Goal: Find specific page/section: Find specific page/section

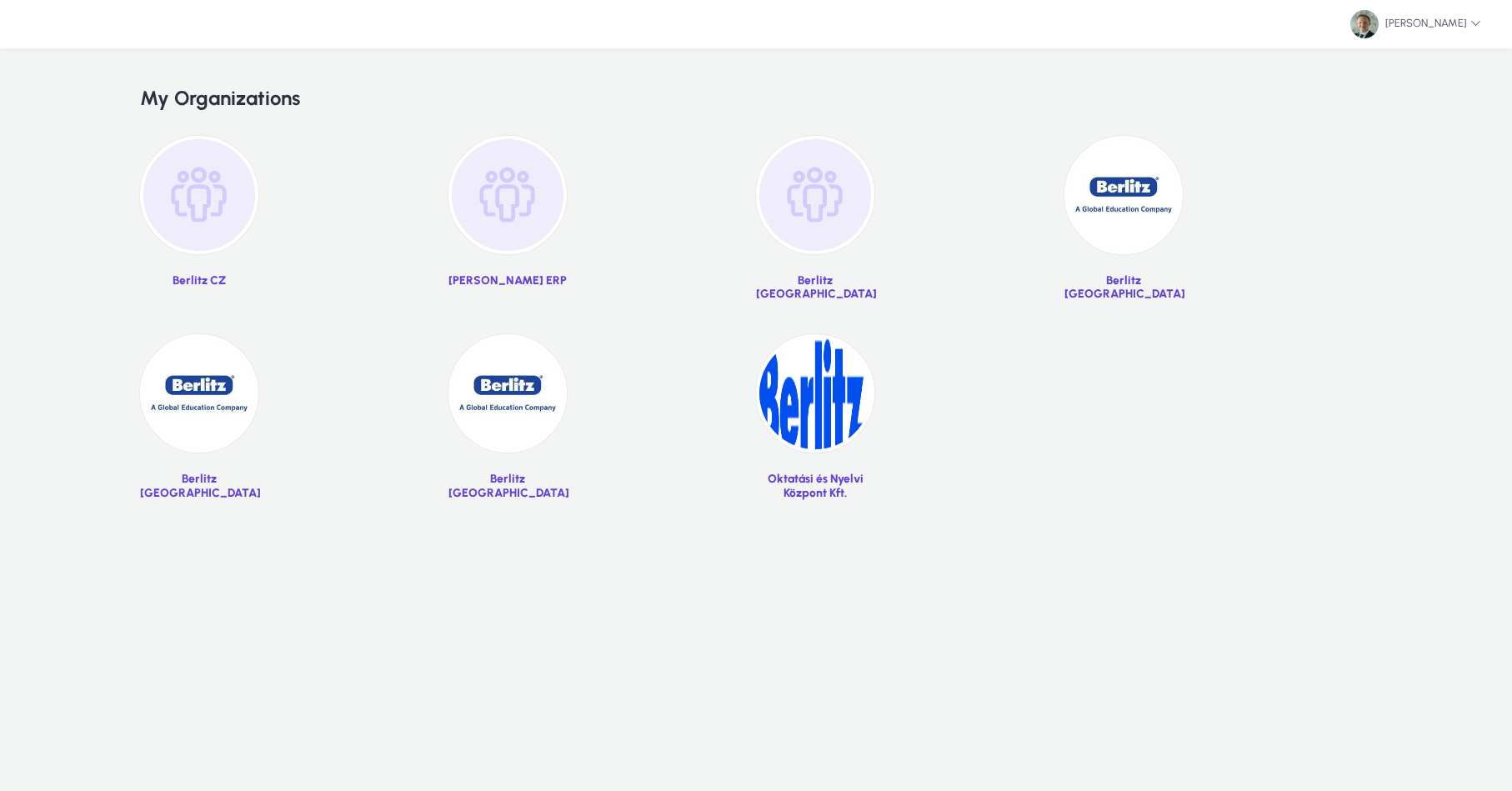
click at [1162, 209] on img at bounding box center [1123, 195] width 118 height 118
click at [1134, 210] on img at bounding box center [1123, 195] width 118 height 118
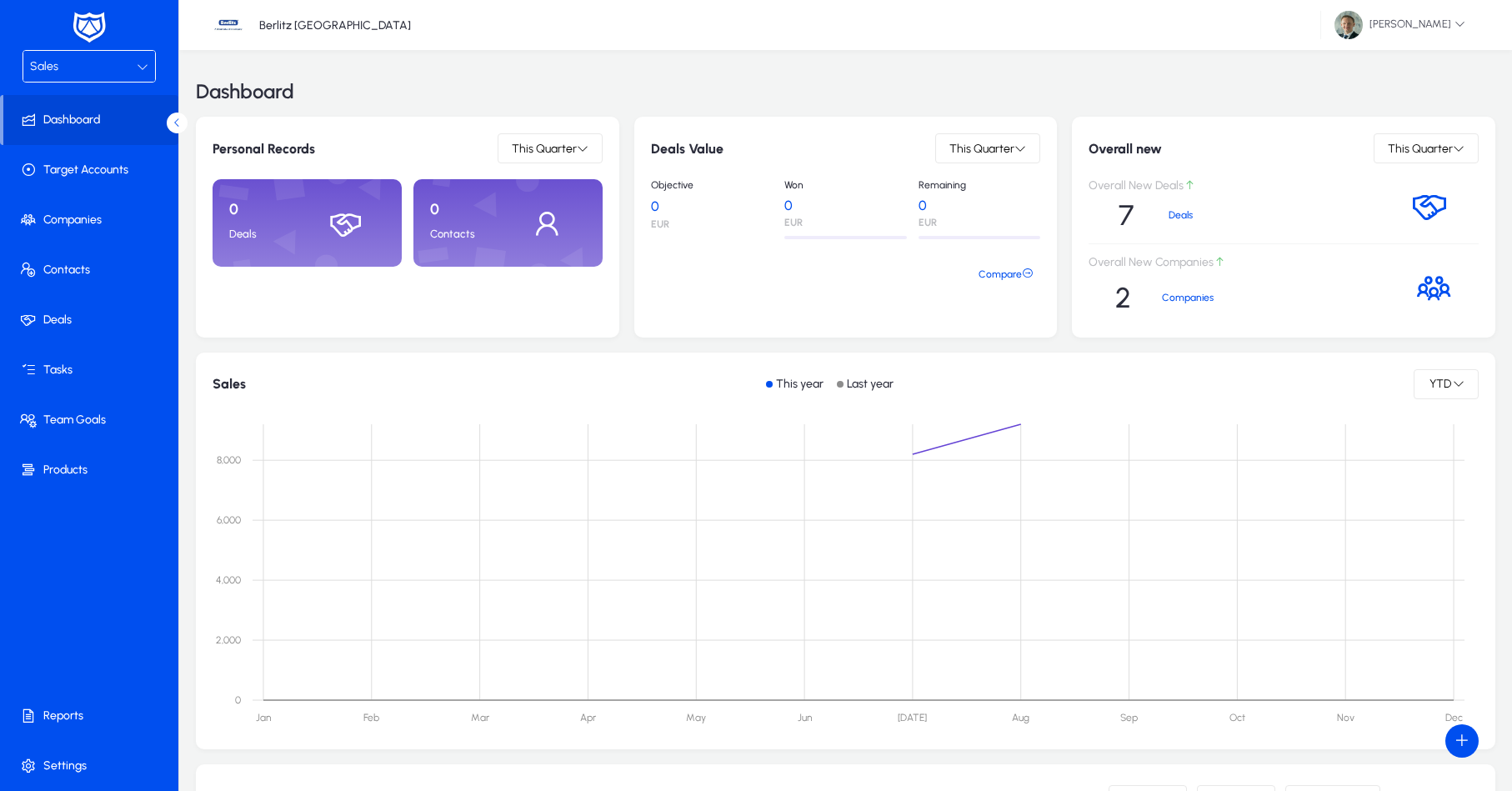
click at [82, 60] on div "Sales" at bounding box center [83, 66] width 106 height 21
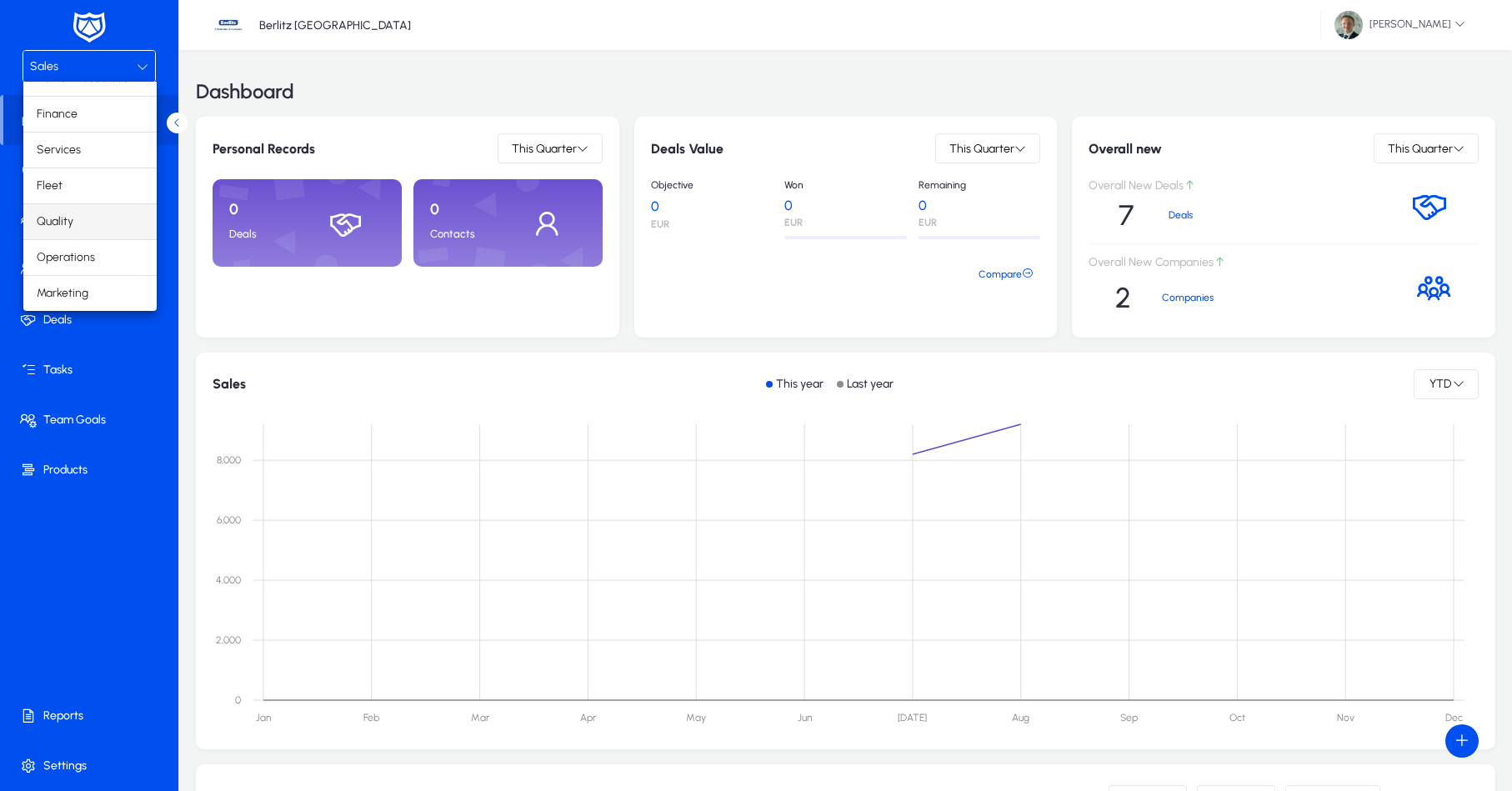
scroll to position [57, 0]
click at [97, 117] on mat-option "Finance" at bounding box center [90, 115] width 133 height 35
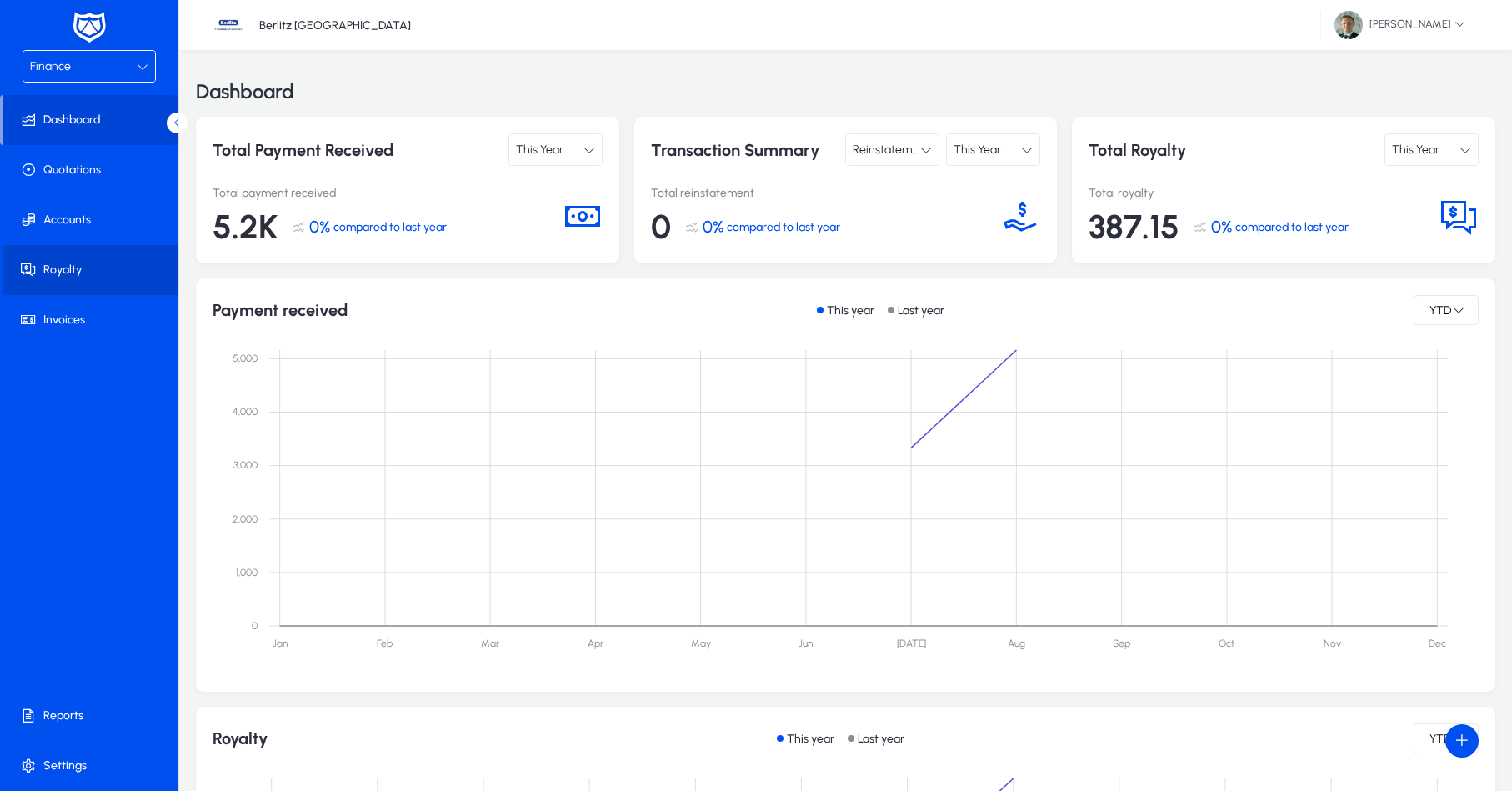
click at [93, 270] on span at bounding box center [92, 270] width 178 height 40
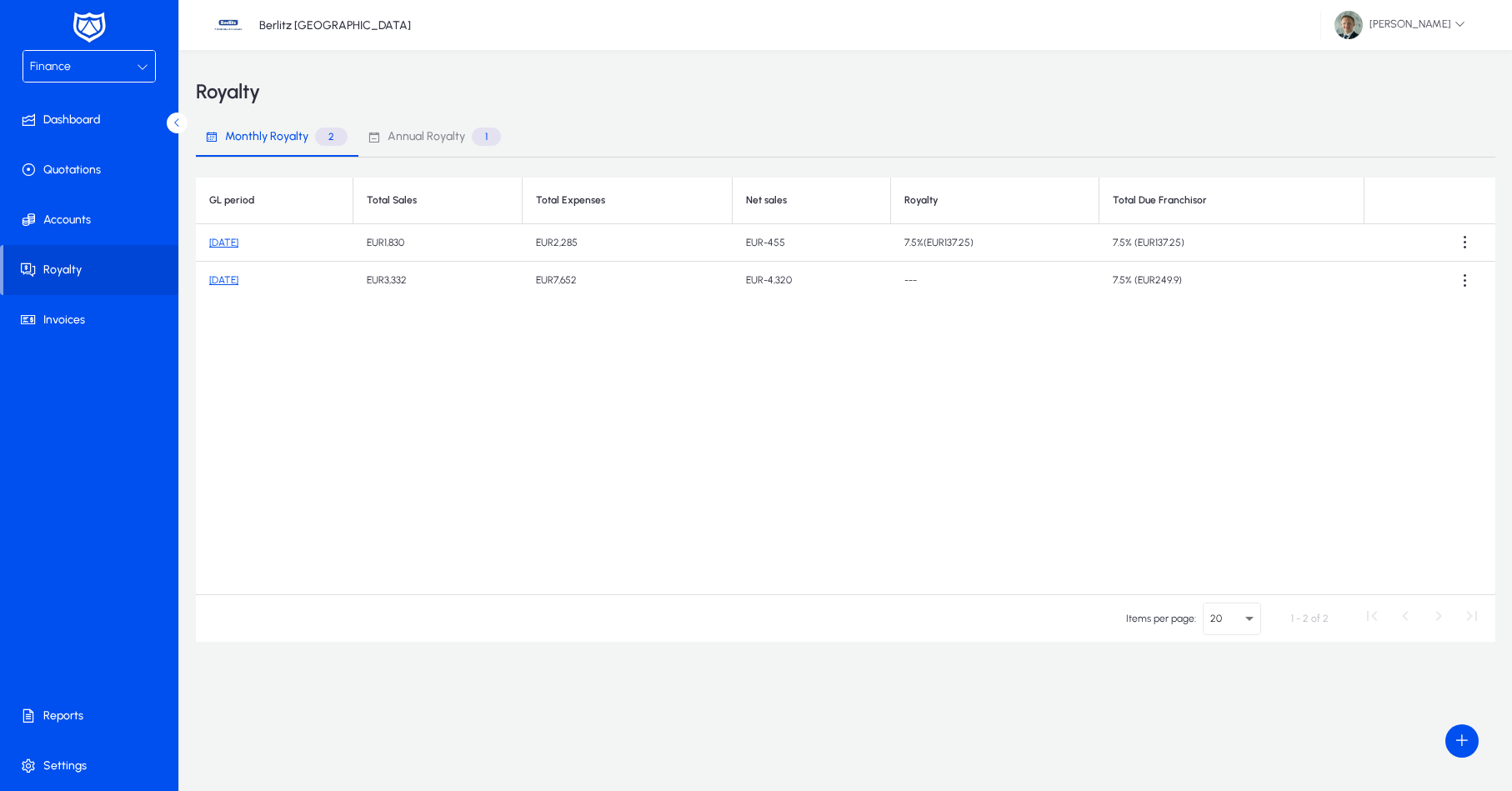
click at [239, 243] on link "August 2025" at bounding box center [223, 243] width 29 height 12
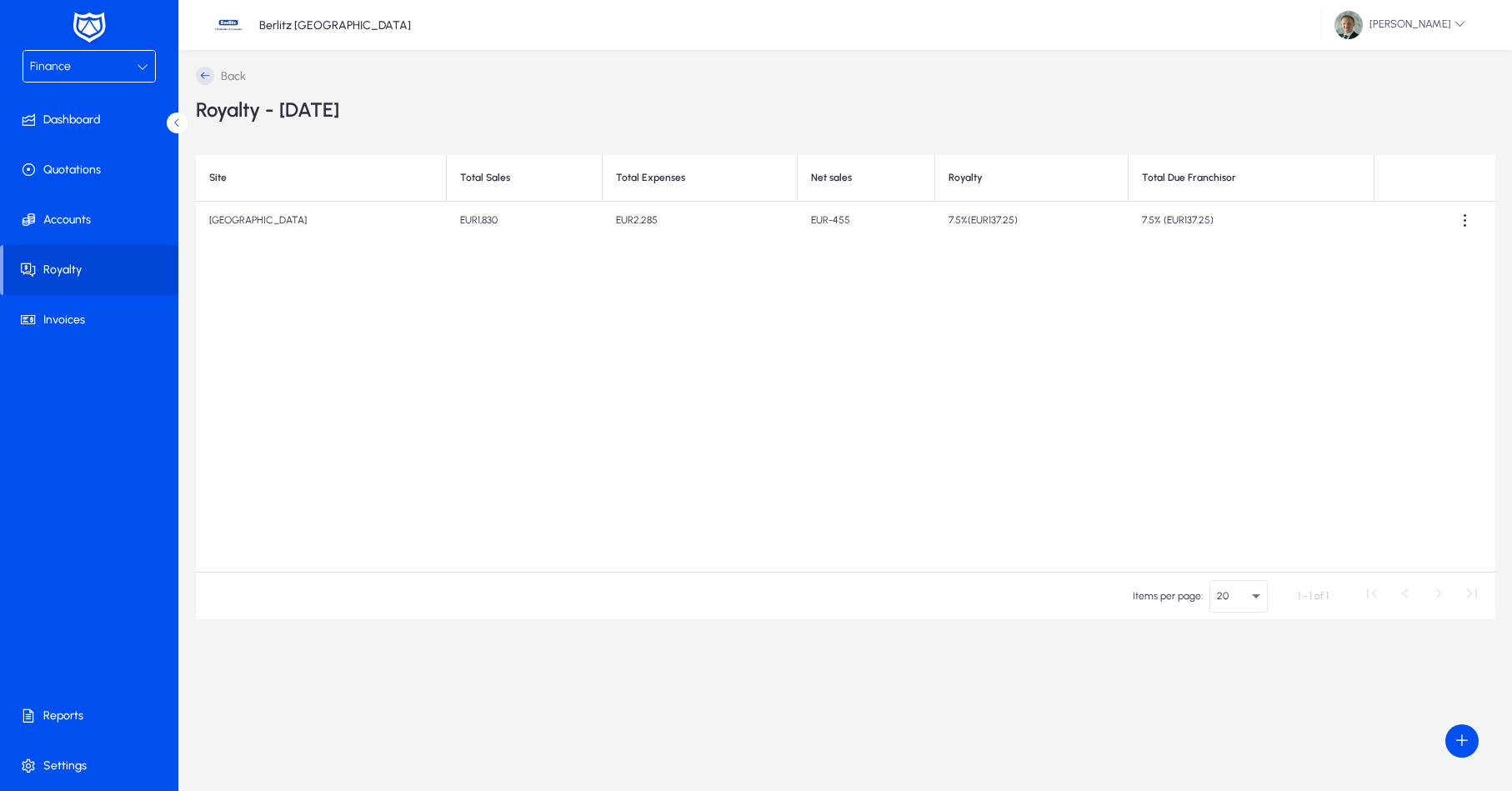
click at [203, 76] on icon at bounding box center [205, 76] width 19 height 19
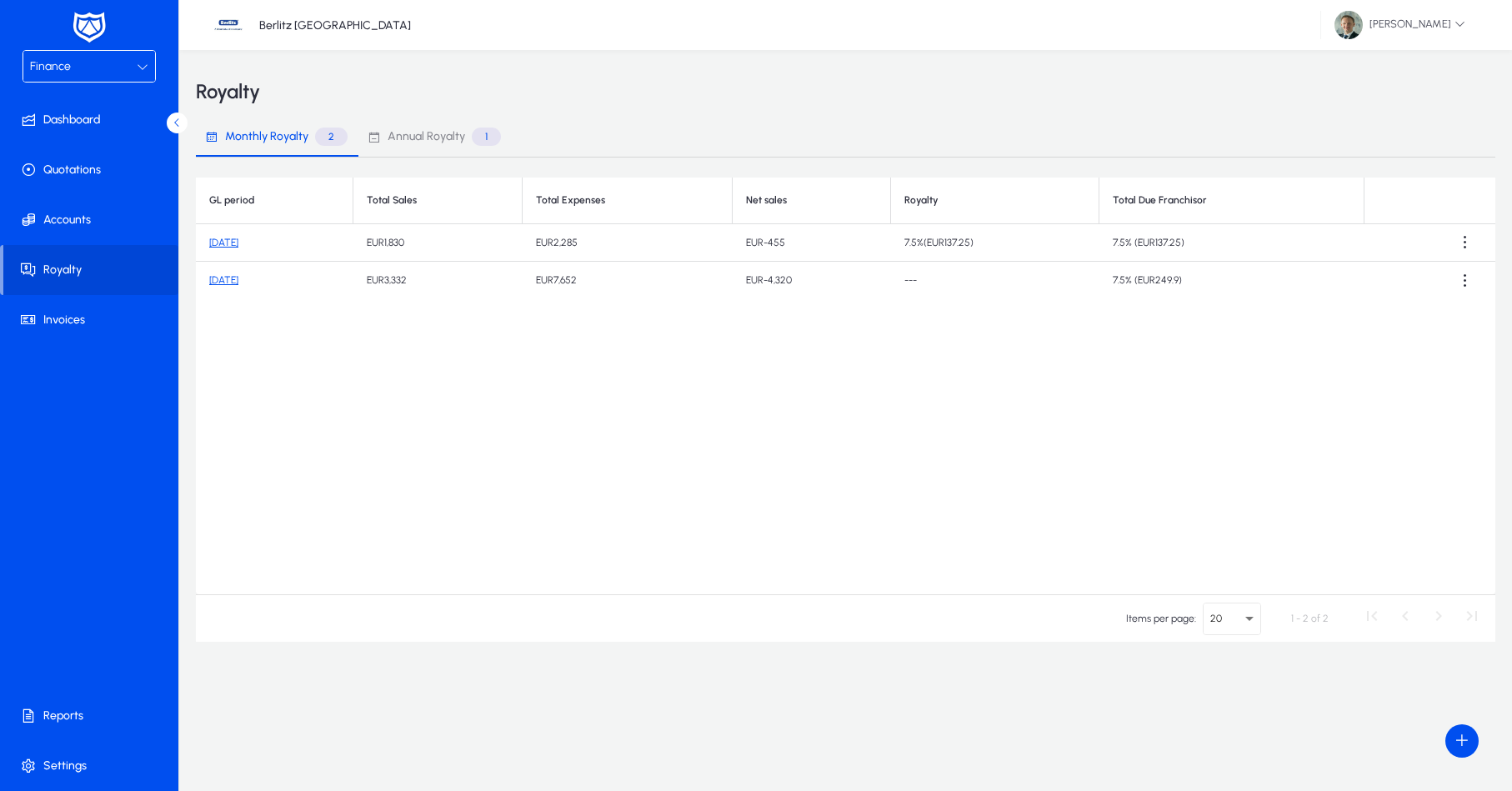
click at [239, 245] on link "August 2025" at bounding box center [223, 243] width 29 height 12
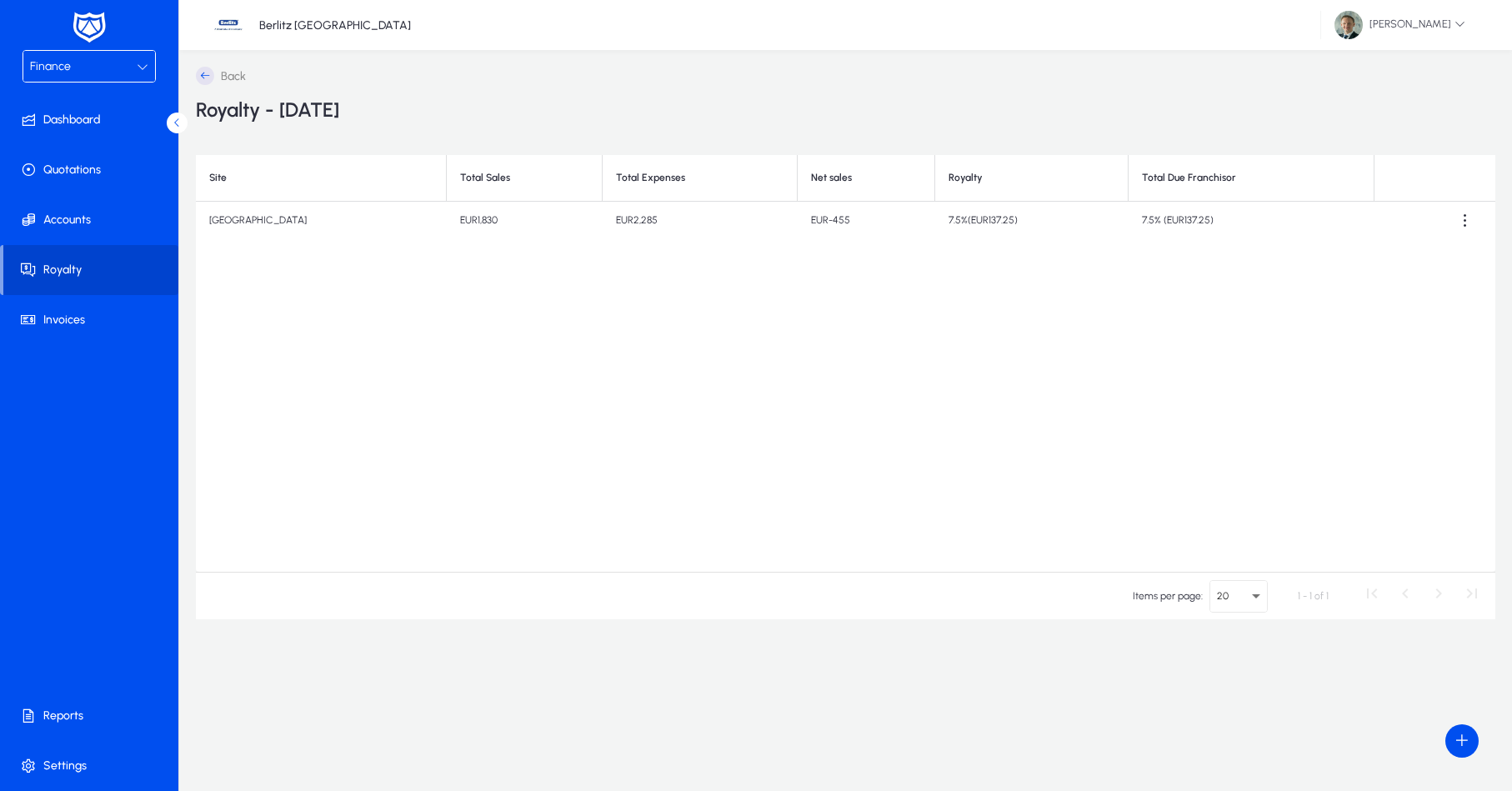
click at [77, 275] on span at bounding box center [91, 270] width 175 height 40
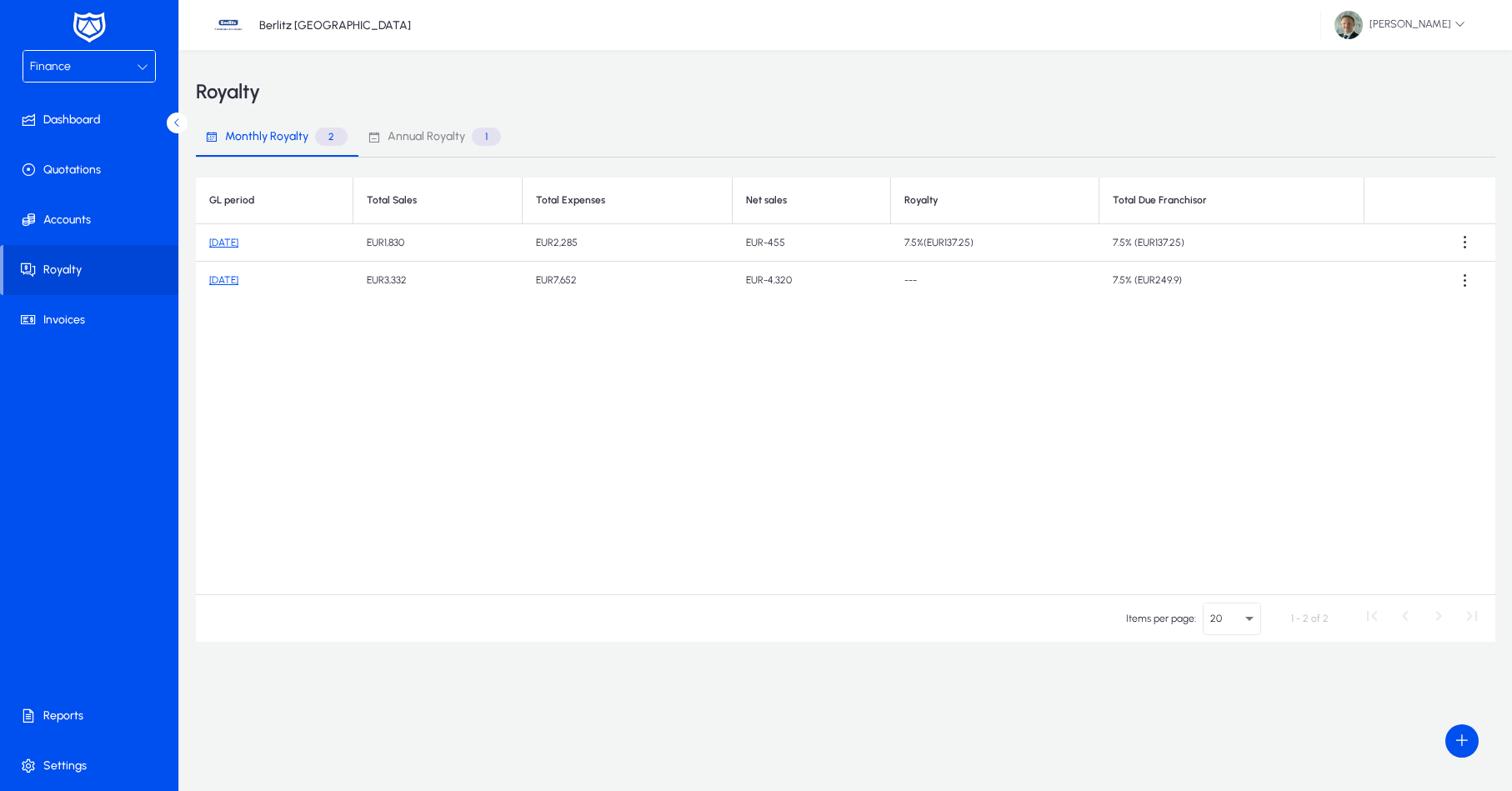
click at [219, 245] on link "August 2025" at bounding box center [223, 243] width 29 height 12
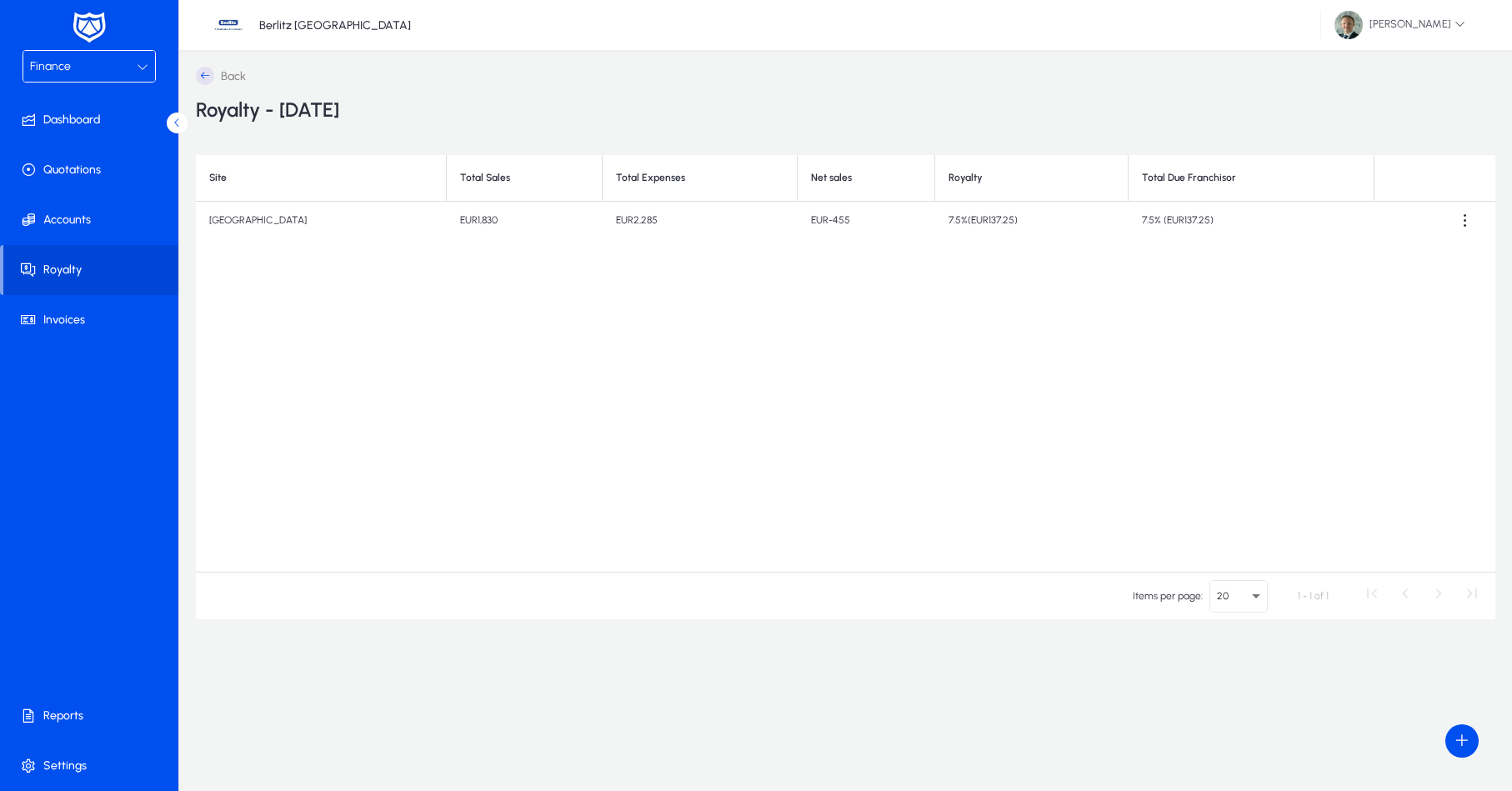
click at [106, 75] on div "Finance" at bounding box center [83, 66] width 106 height 21
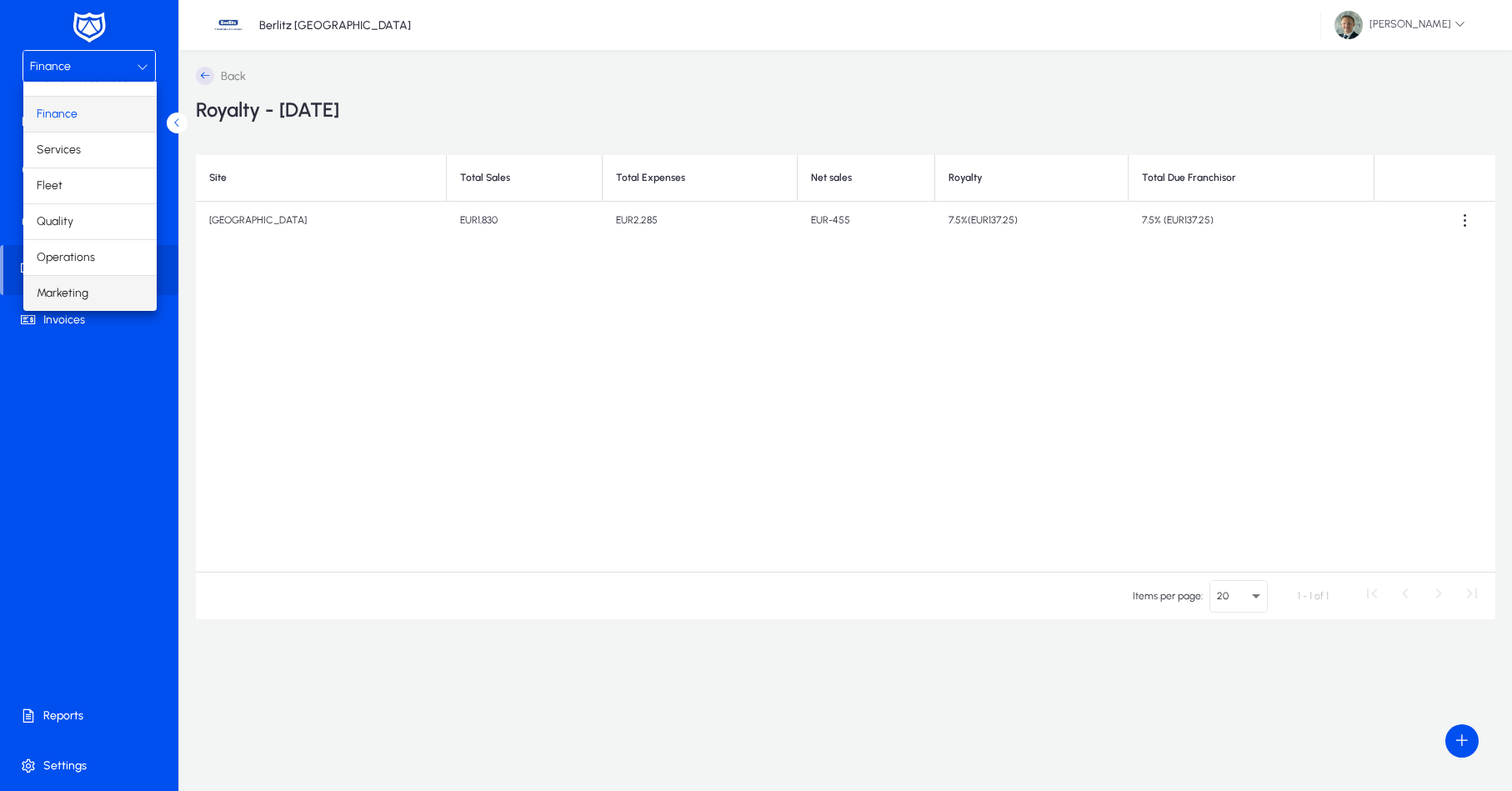
scroll to position [57, 0]
click at [90, 290] on mat-option "Marketing" at bounding box center [90, 294] width 133 height 35
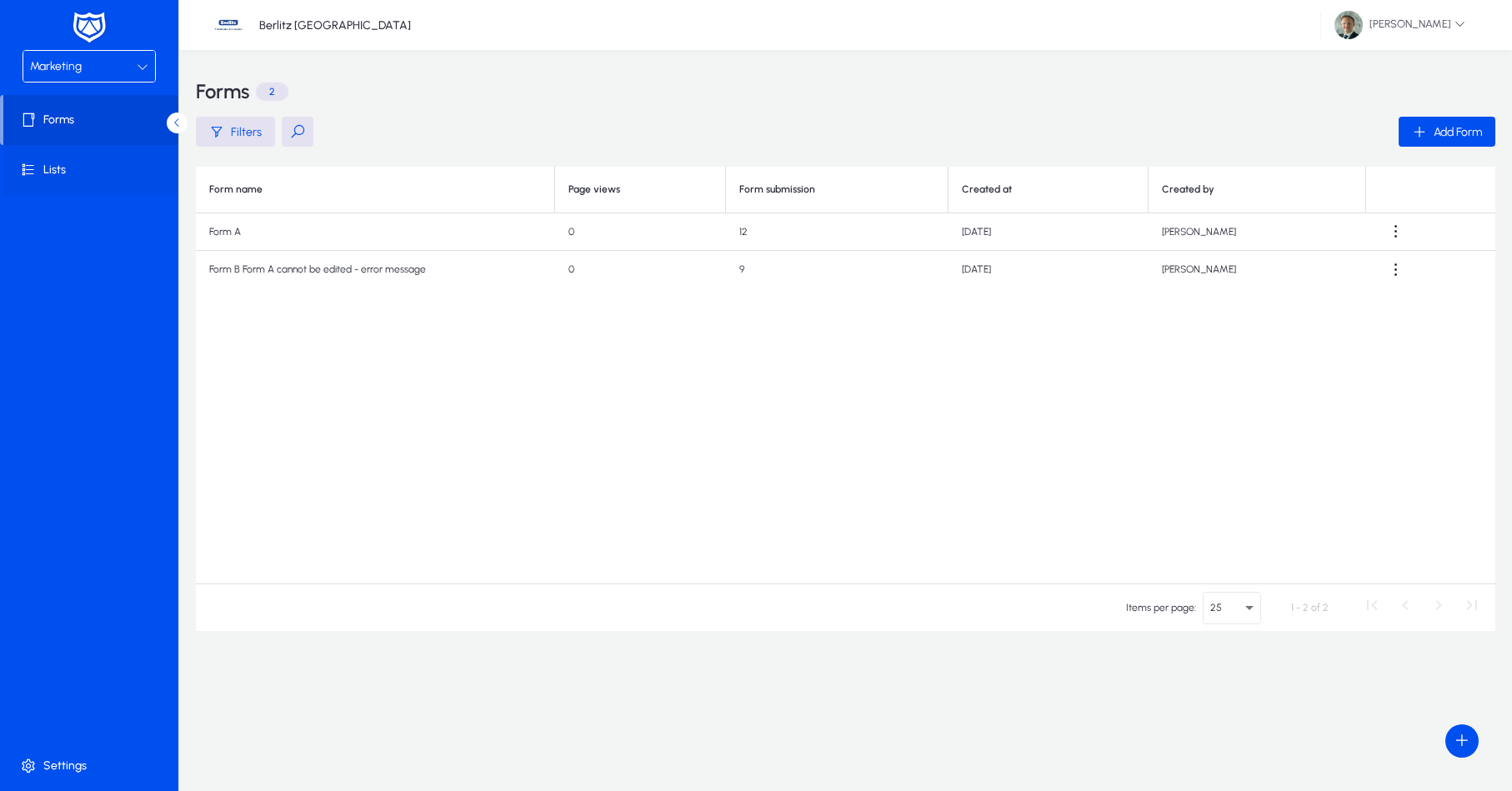
click at [69, 160] on span at bounding box center [92, 170] width 178 height 40
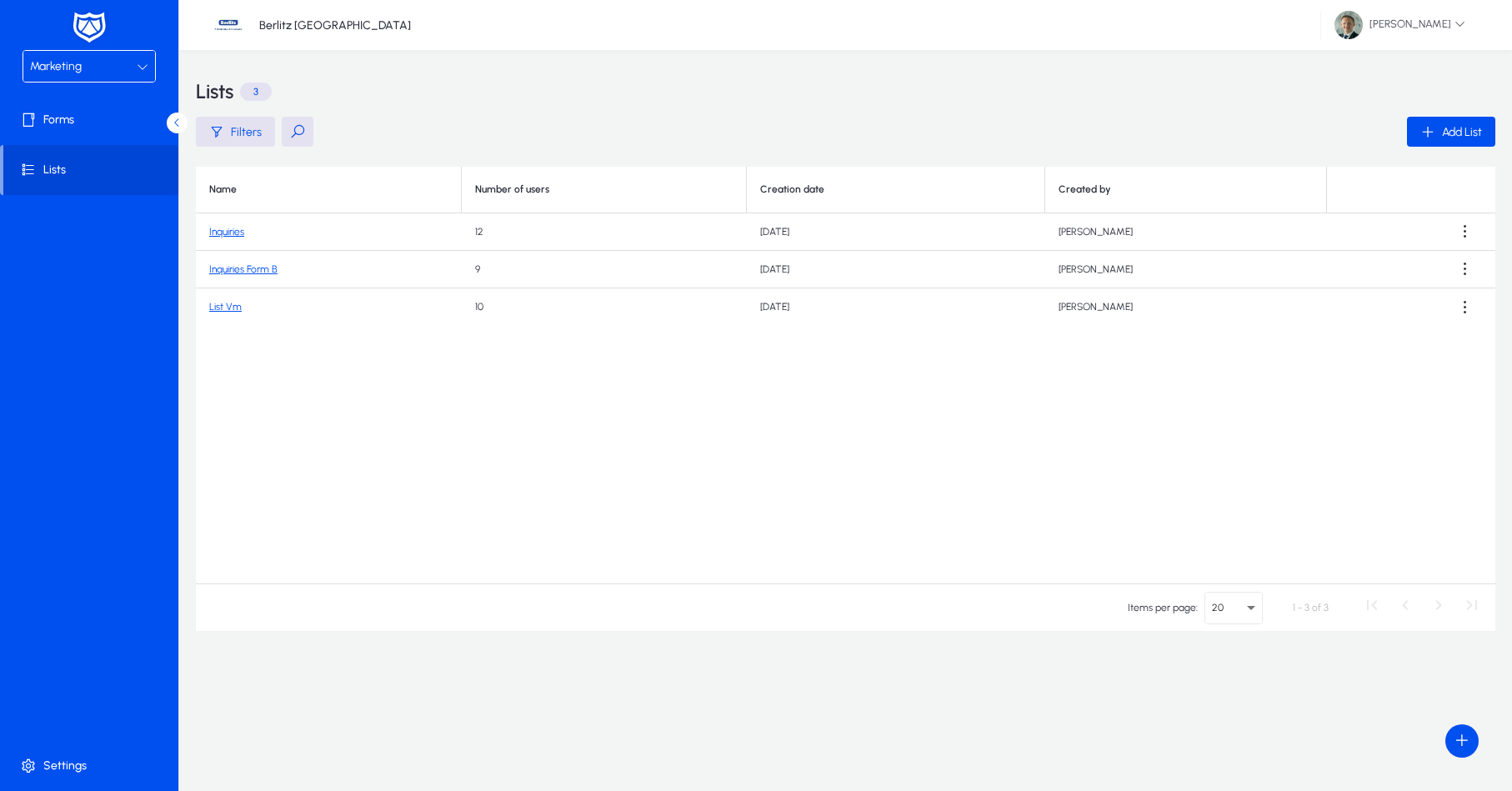
click at [223, 231] on link "Inquiries" at bounding box center [227, 231] width 35 height 12
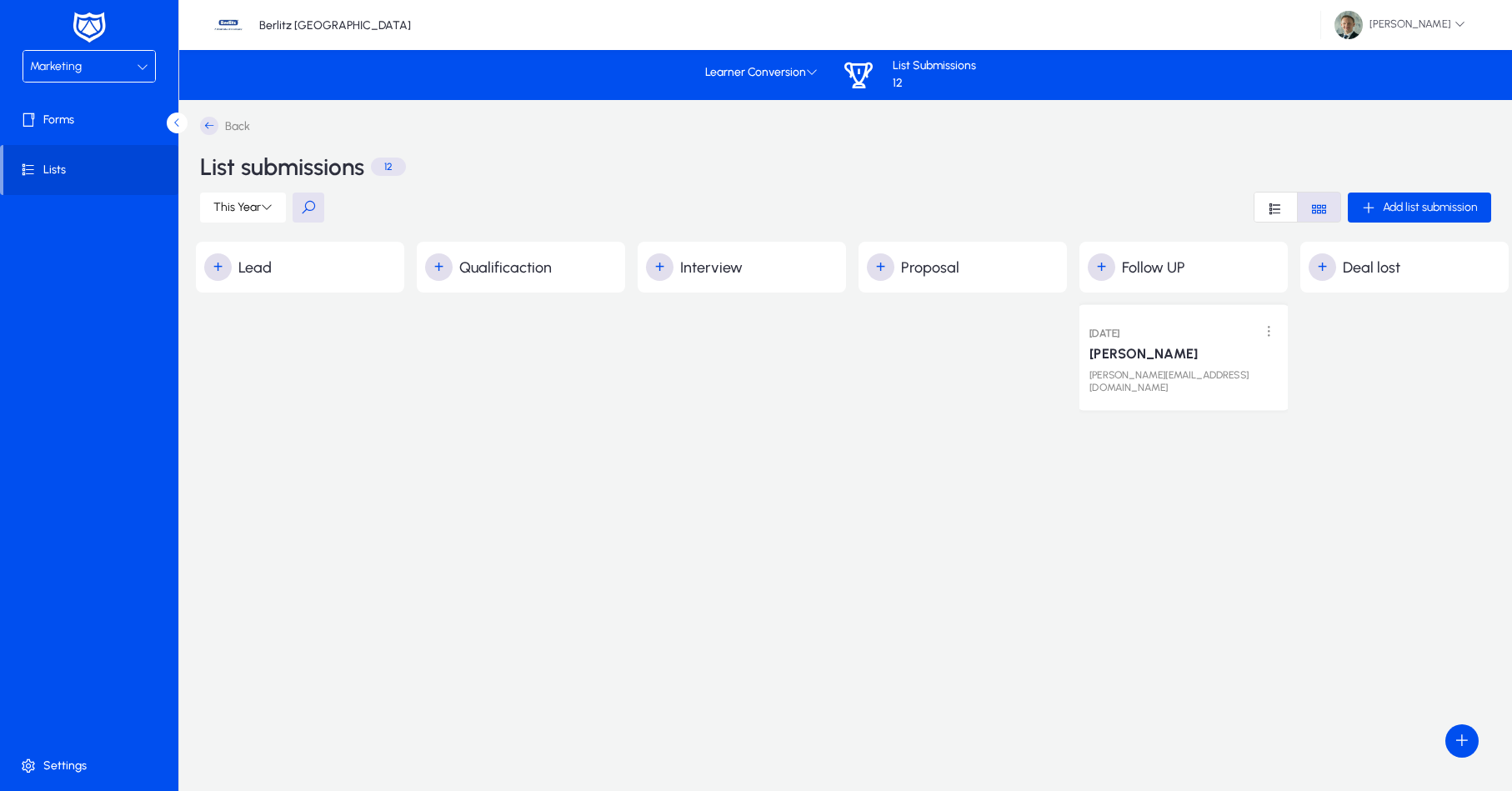
click at [1131, 376] on p "ivanka.petrova@mail.com" at bounding box center [1184, 382] width 188 height 25
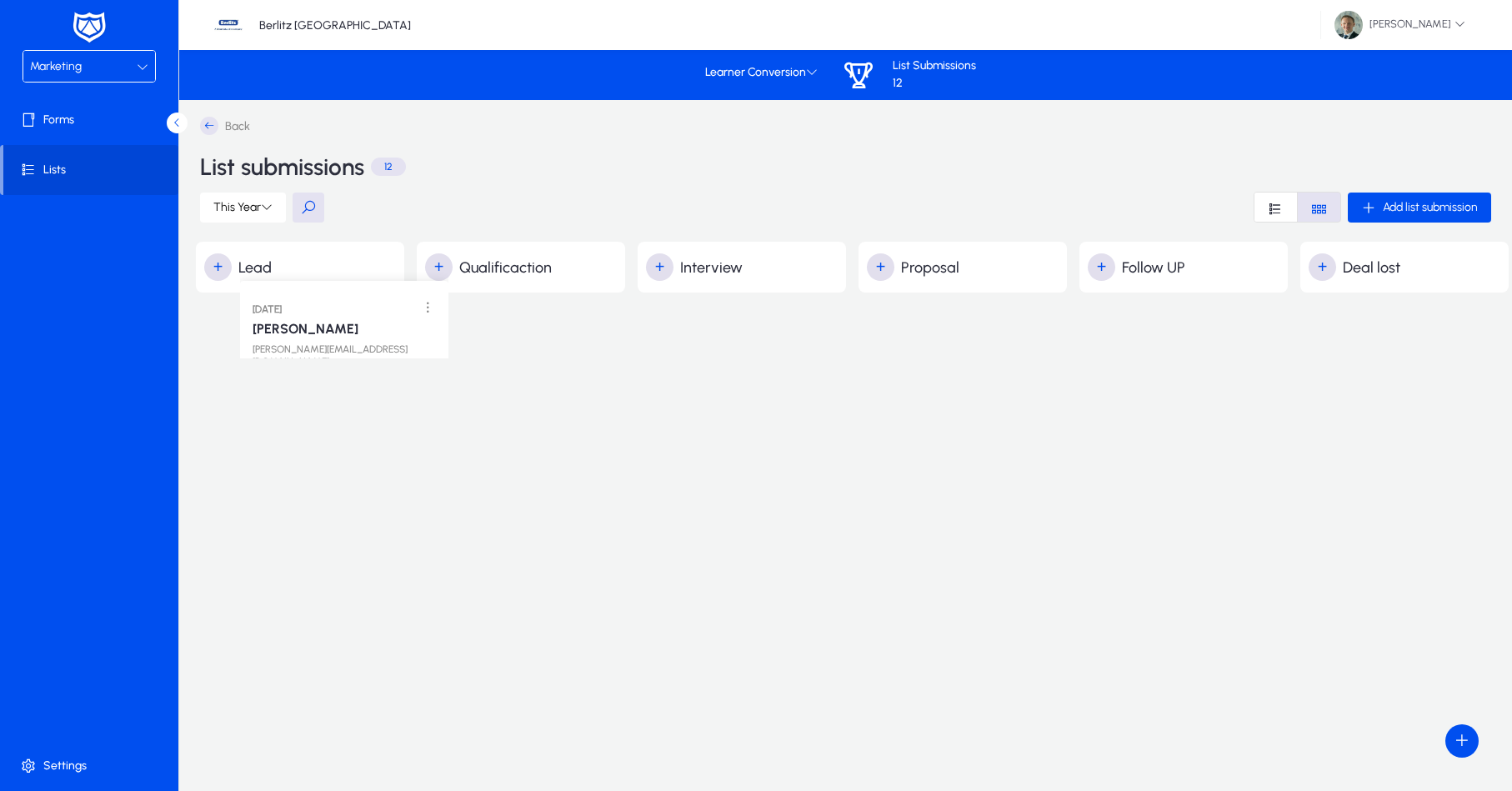
drag, startPoint x: 1162, startPoint y: 344, endPoint x: 323, endPoint y: 306, distance: 839.9
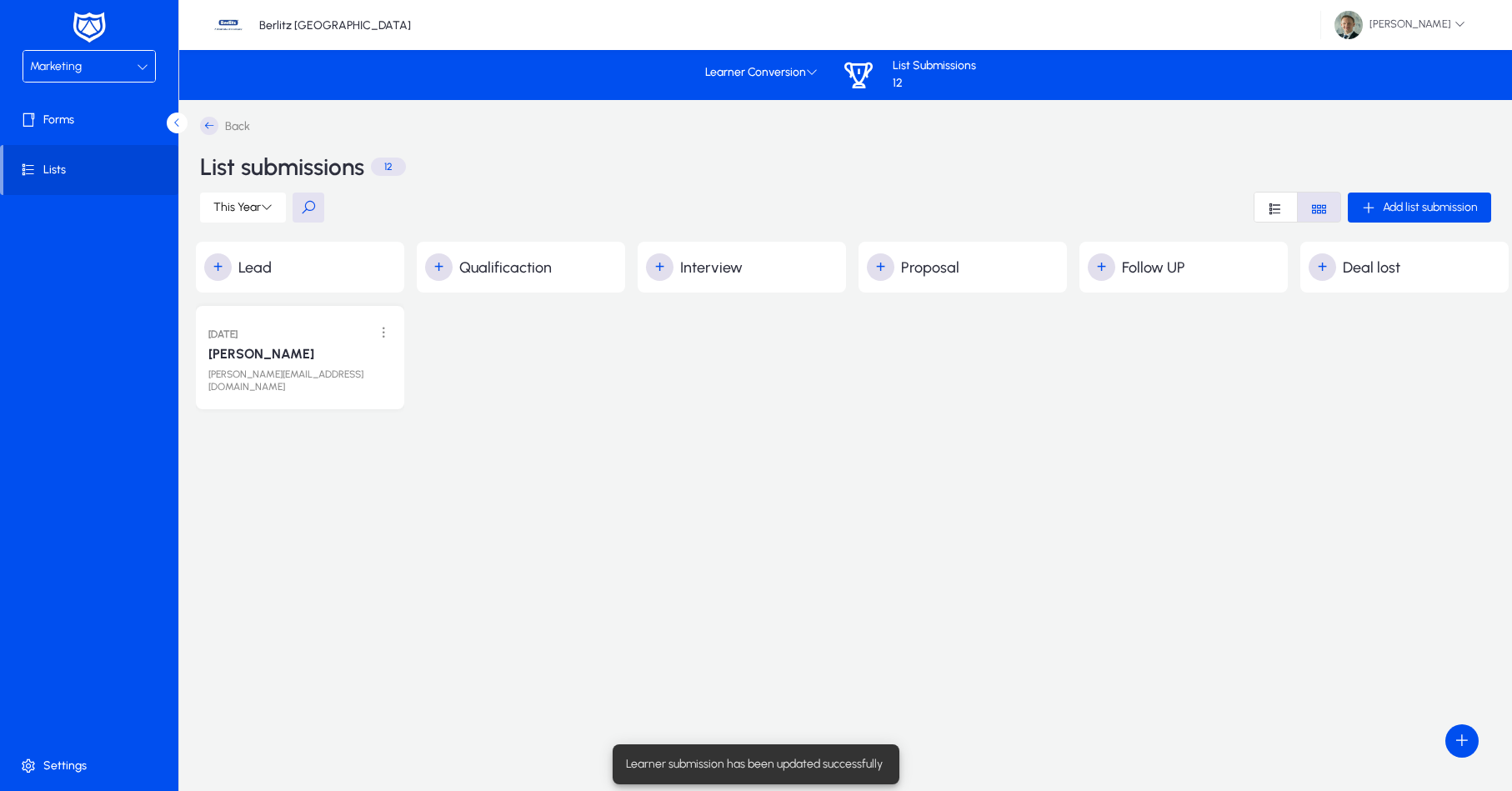
click at [566, 321] on div at bounding box center [520, 784] width 208 height 983
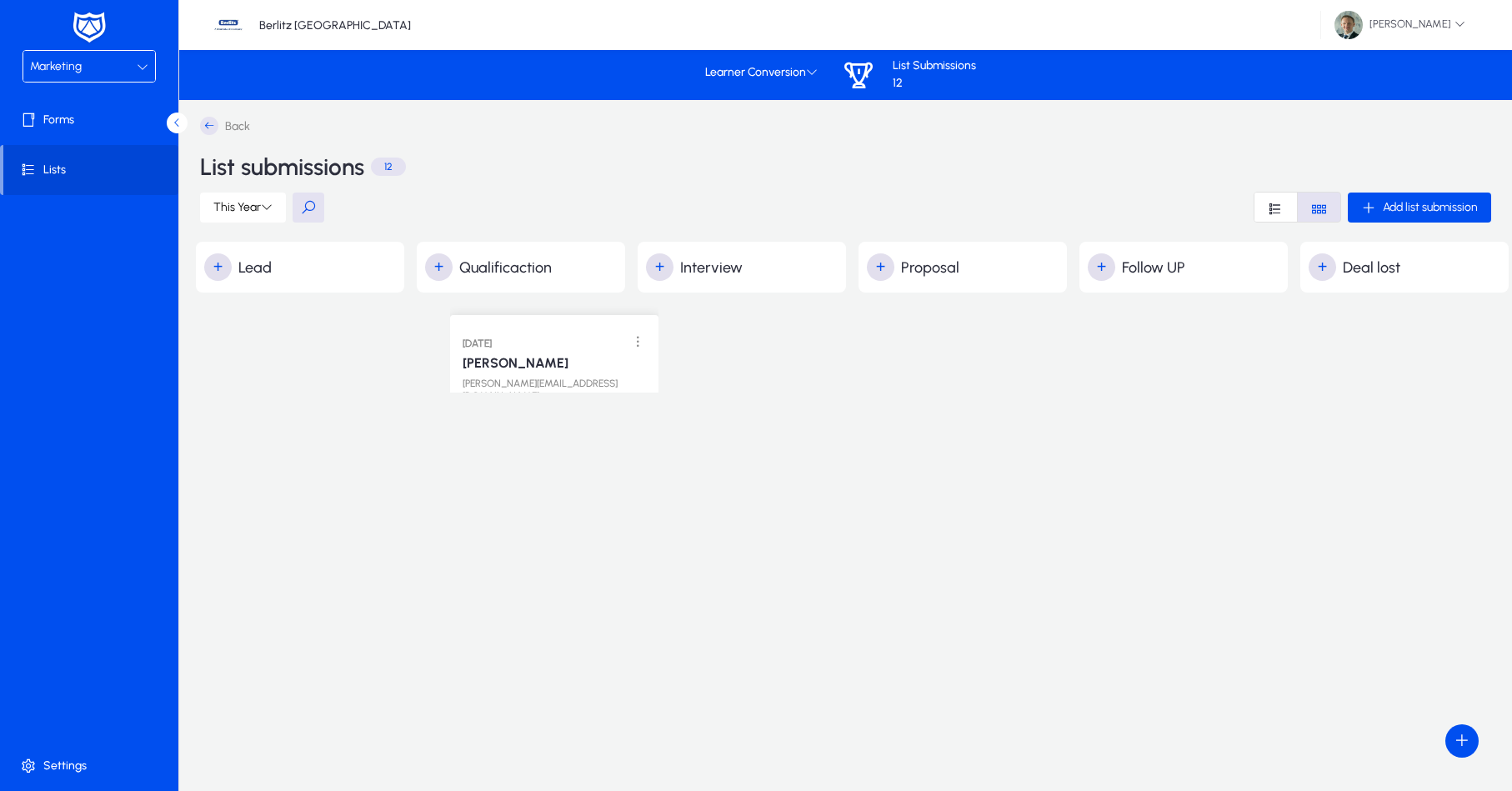
drag, startPoint x: 283, startPoint y: 330, endPoint x: 536, endPoint y: 326, distance: 253.0
